Goal: Register for event/course

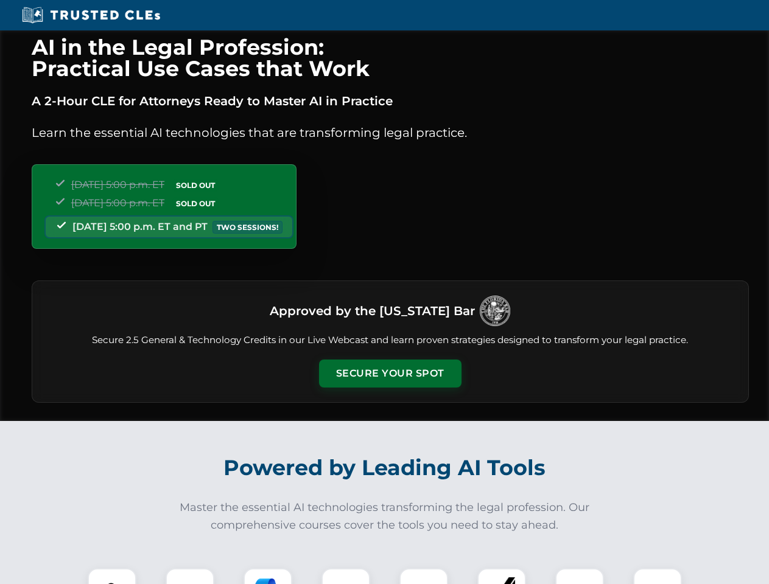
click at [389, 374] on button "Secure Your Spot" at bounding box center [390, 374] width 142 height 28
click at [112, 576] on img at bounding box center [111, 592] width 35 height 35
